Goal: Book appointment/travel/reservation

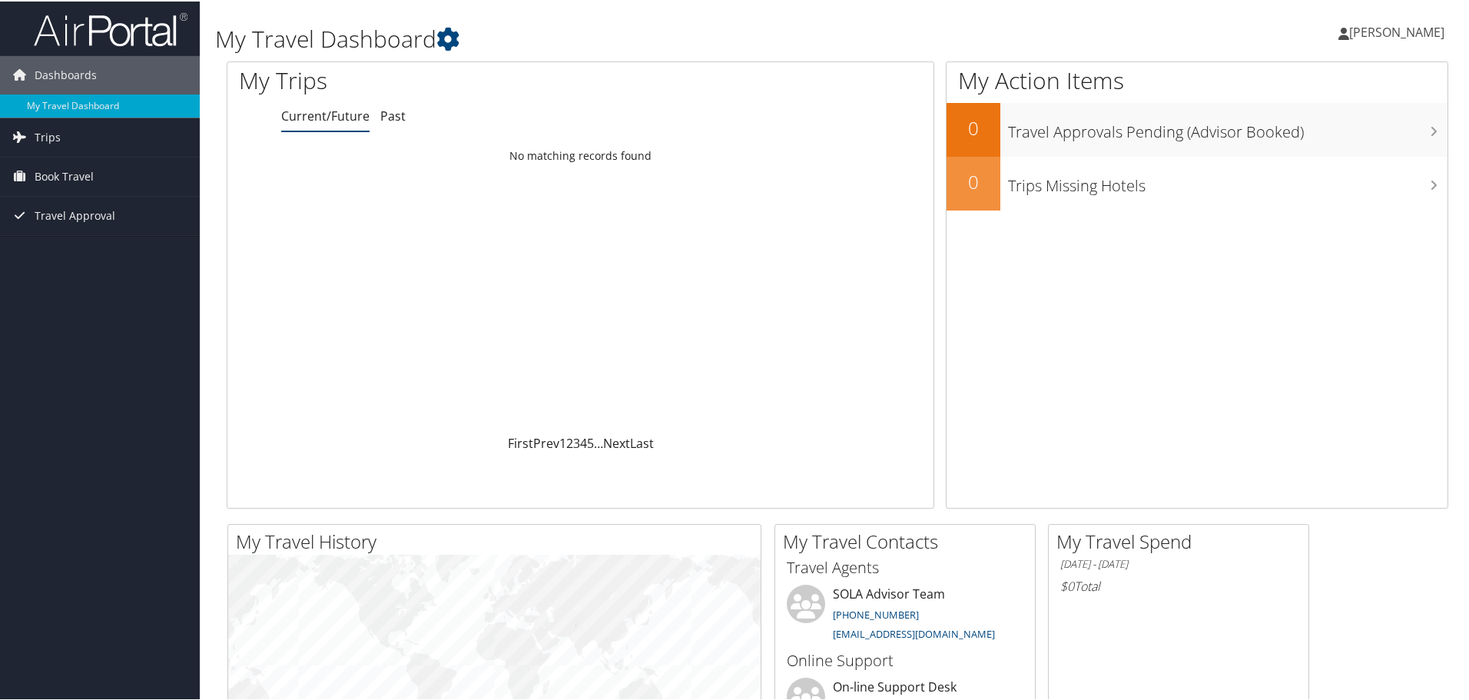
click at [91, 172] on span "Book Travel" at bounding box center [64, 175] width 59 height 38
click at [68, 226] on link "Book/Manage Online Trips" at bounding box center [100, 228] width 200 height 23
